Goal: Navigation & Orientation: Find specific page/section

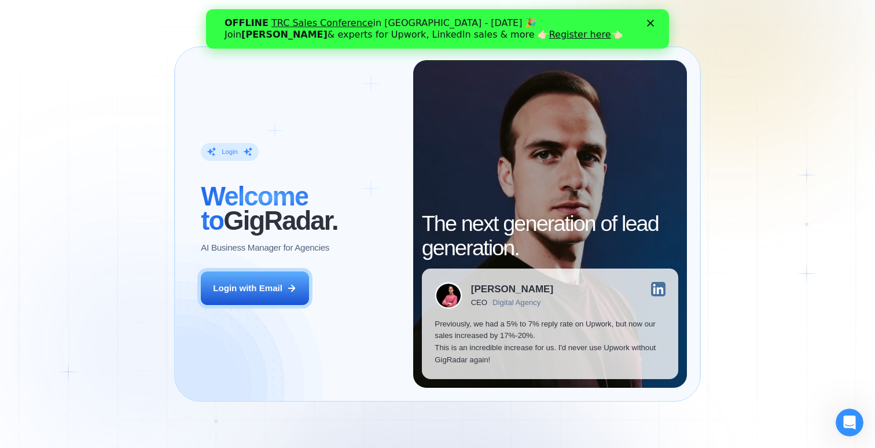
click at [651, 22] on polygon "Close" at bounding box center [650, 23] width 7 height 7
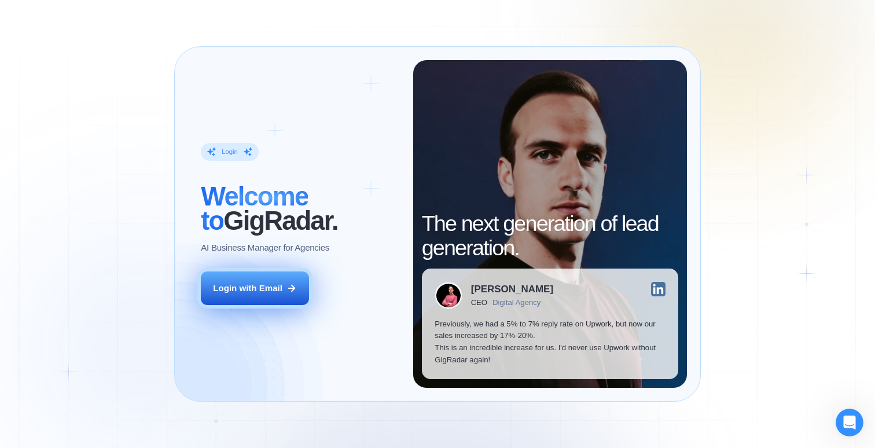
click at [273, 290] on div "Login with Email" at bounding box center [247, 289] width 69 height 12
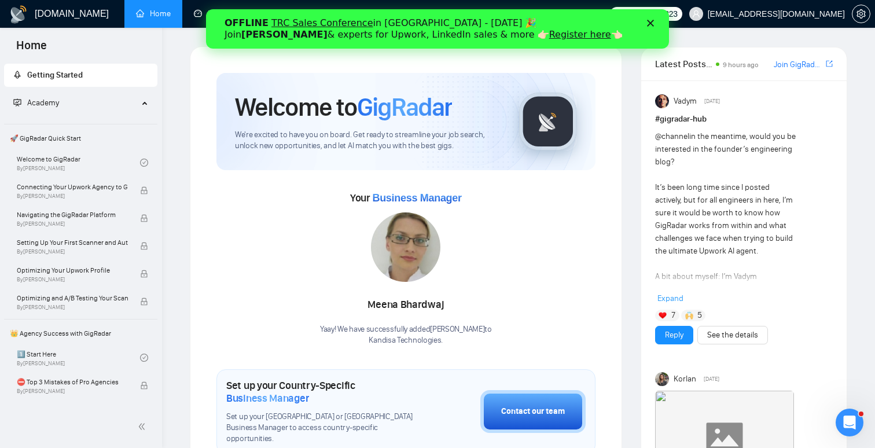
click at [655, 21] on div "Close" at bounding box center [653, 23] width 12 height 7
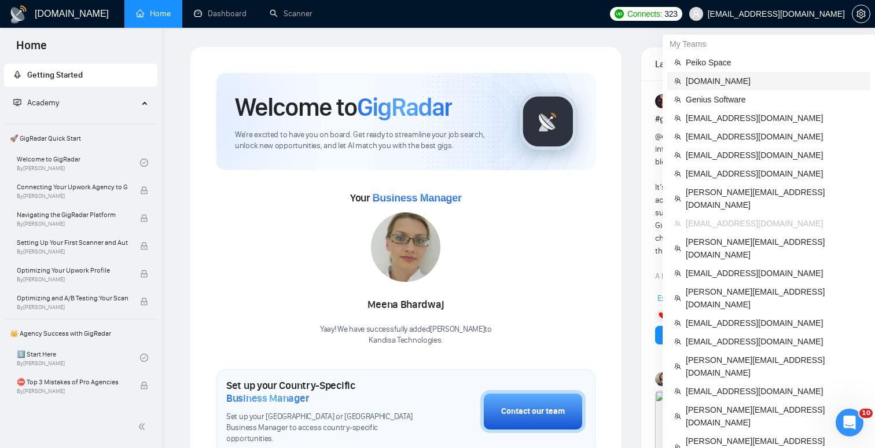
click at [729, 80] on span "[DOMAIN_NAME]" at bounding box center [775, 81] width 178 height 13
